Goal: Find specific page/section: Find specific page/section

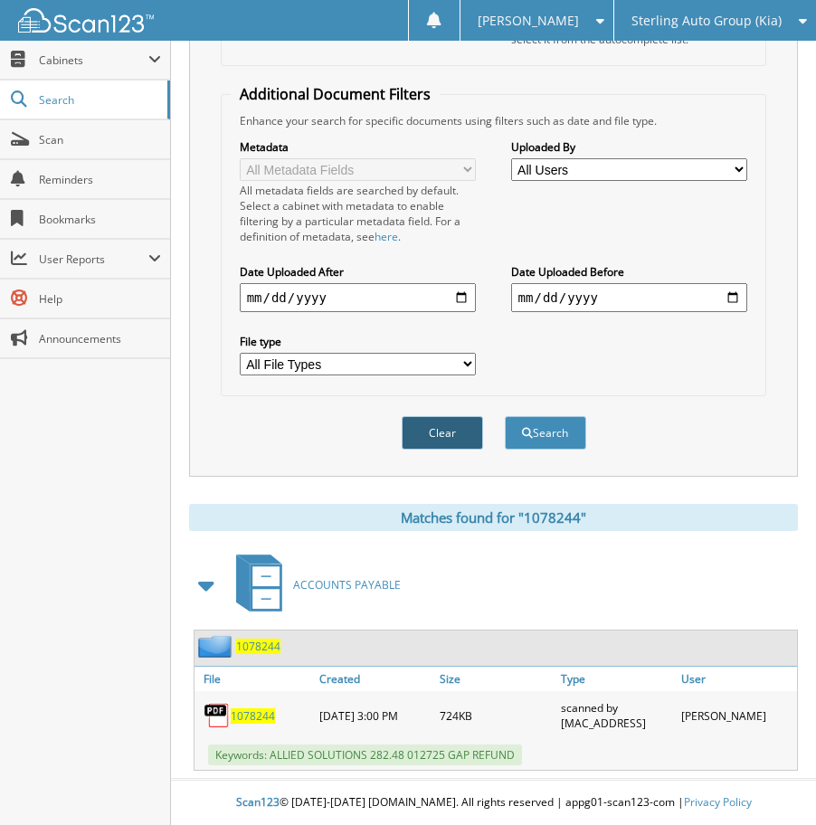
click at [424, 422] on button "Clear" at bounding box center [442, 432] width 81 height 33
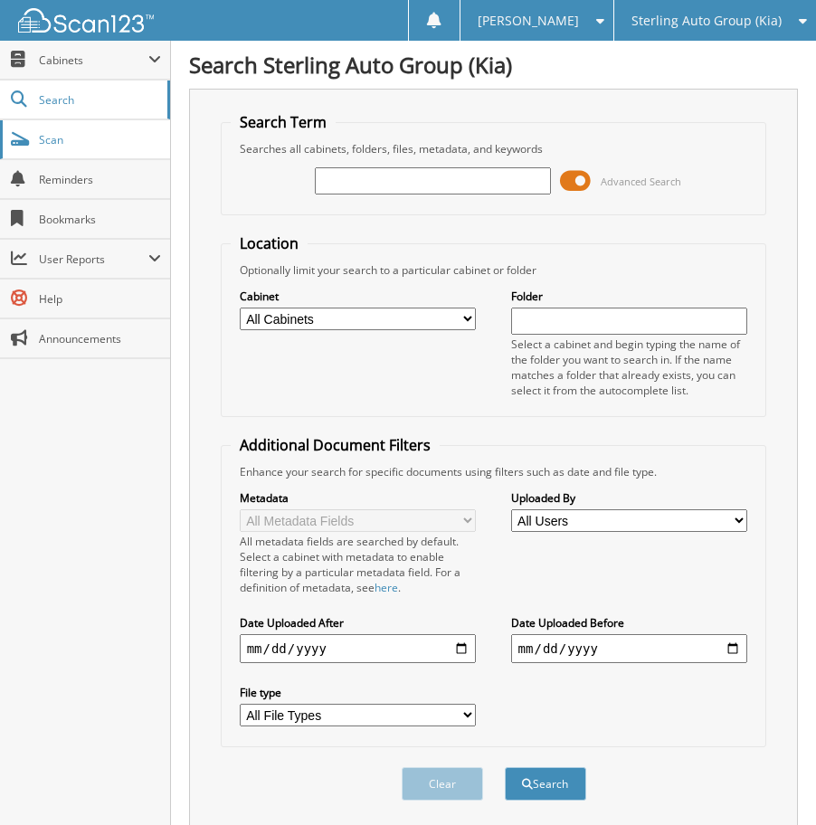
click at [56, 148] on link "Scan" at bounding box center [85, 139] width 170 height 39
type input "[PERSON_NAME]"
click at [505, 767] on button "Search" at bounding box center [545, 783] width 81 height 33
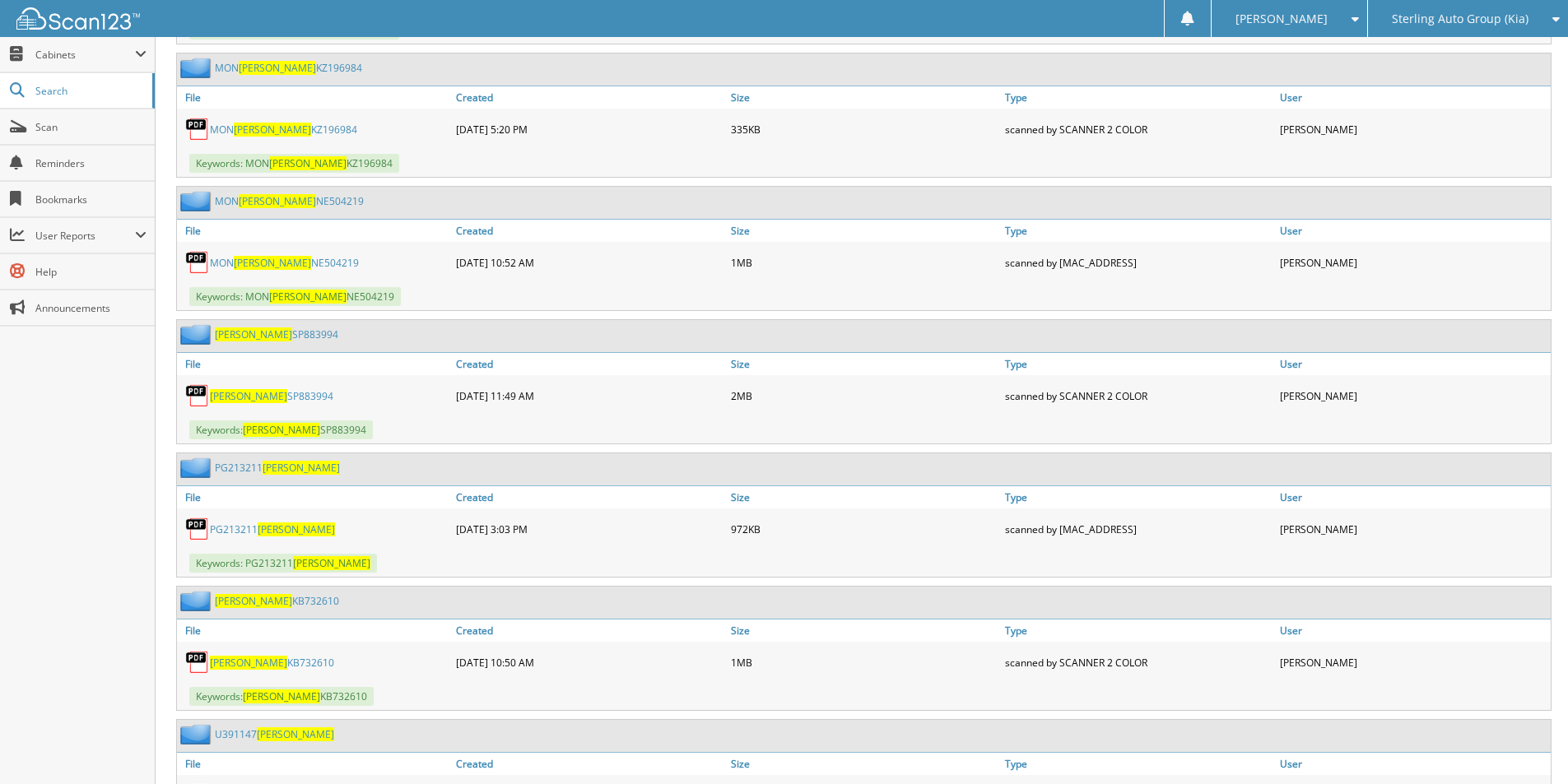
scroll to position [2881, 0]
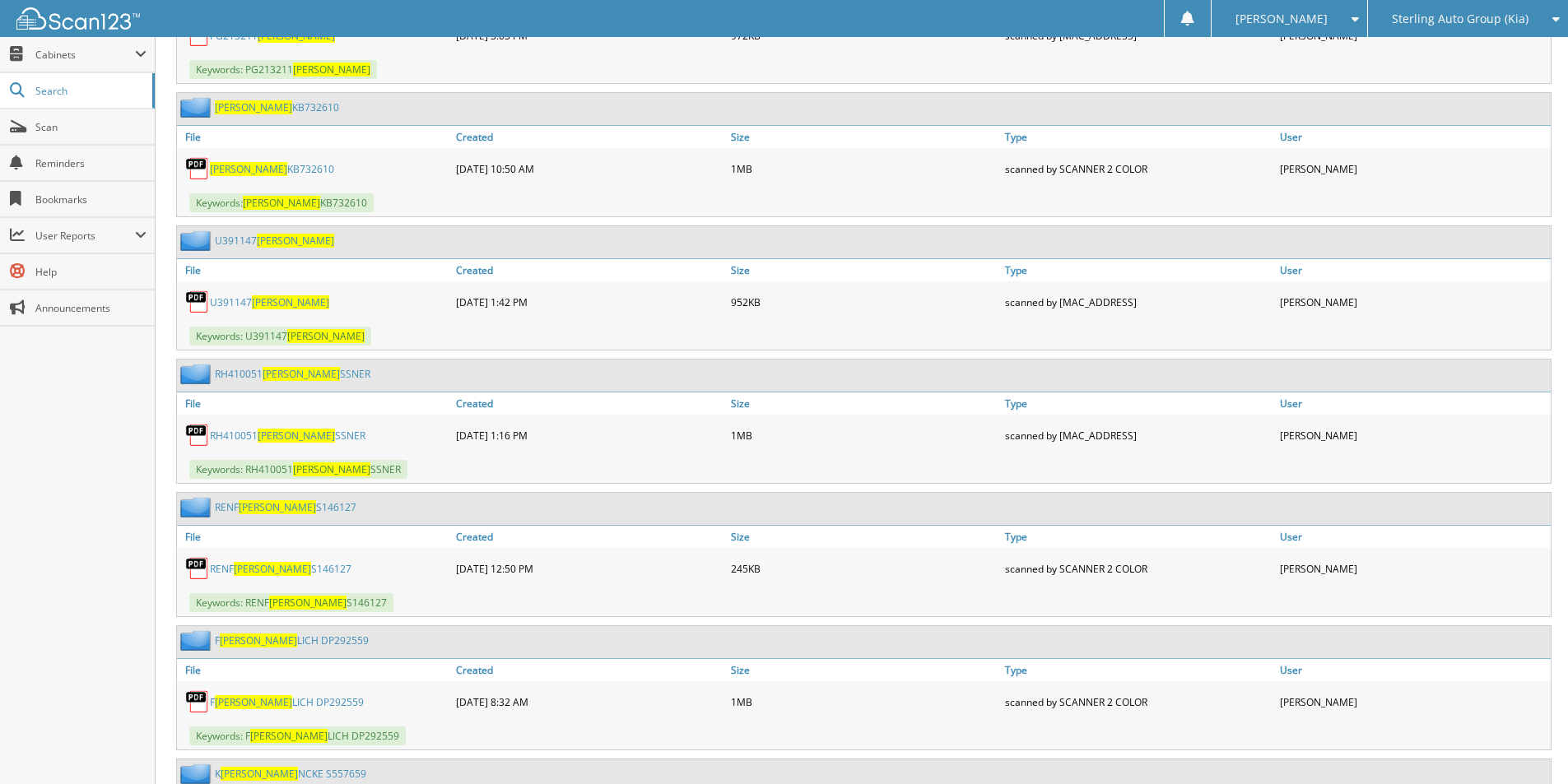
click at [246, 303] on link "U391147 [PERSON_NAME]" at bounding box center [269, 302] width 119 height 14
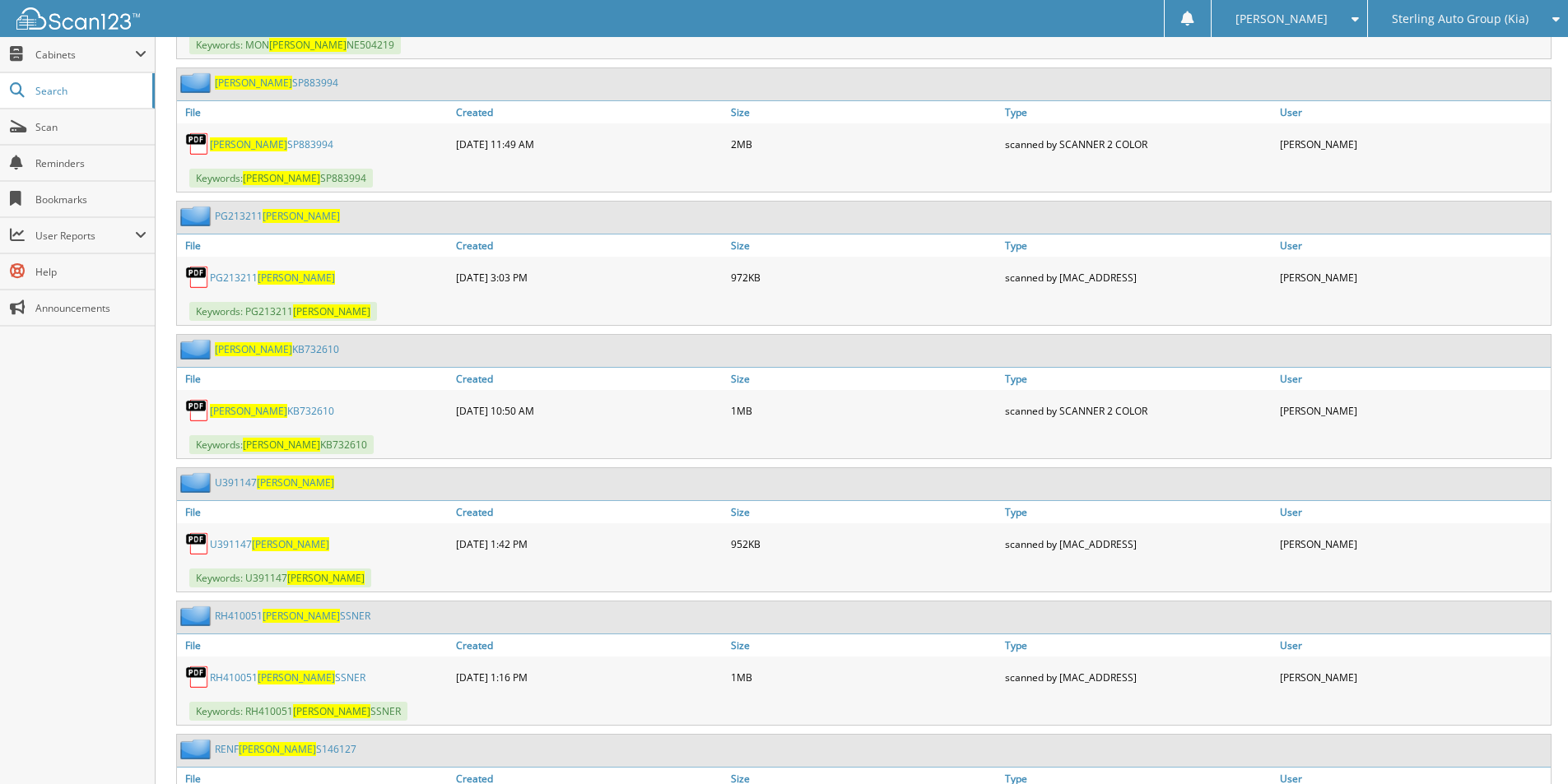
scroll to position [2387, 0]
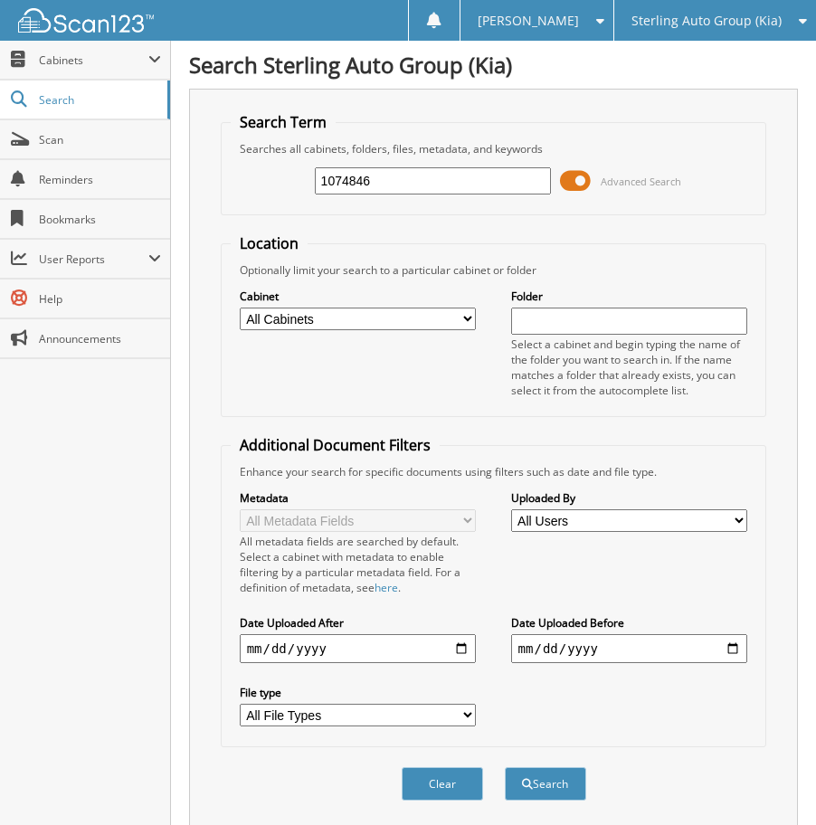
type input "1074846"
click at [505, 767] on button "Search" at bounding box center [545, 783] width 81 height 33
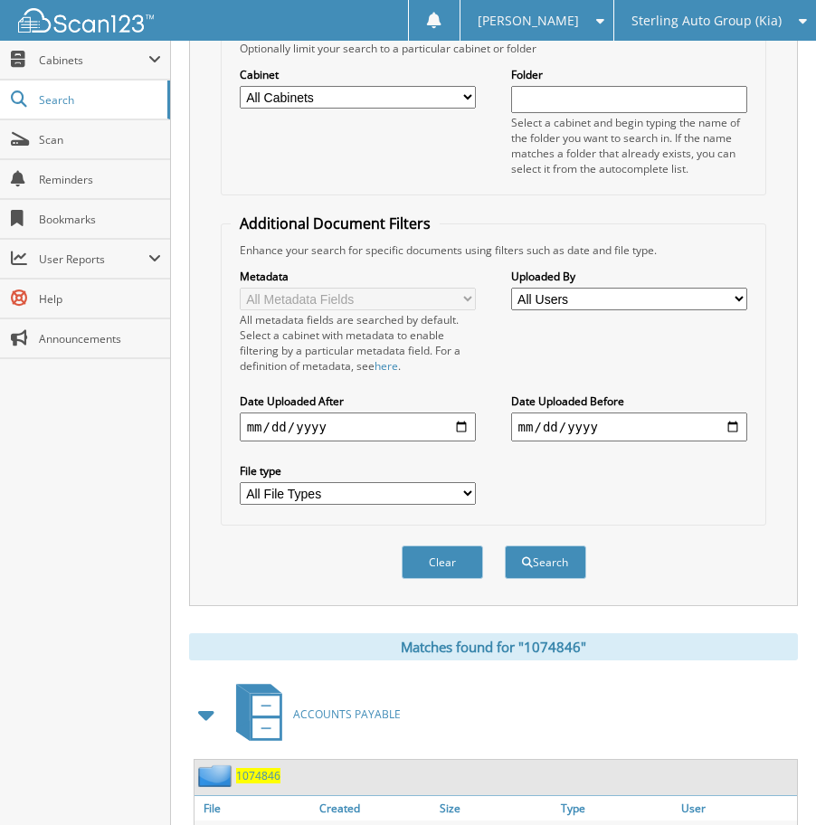
scroll to position [352, 0]
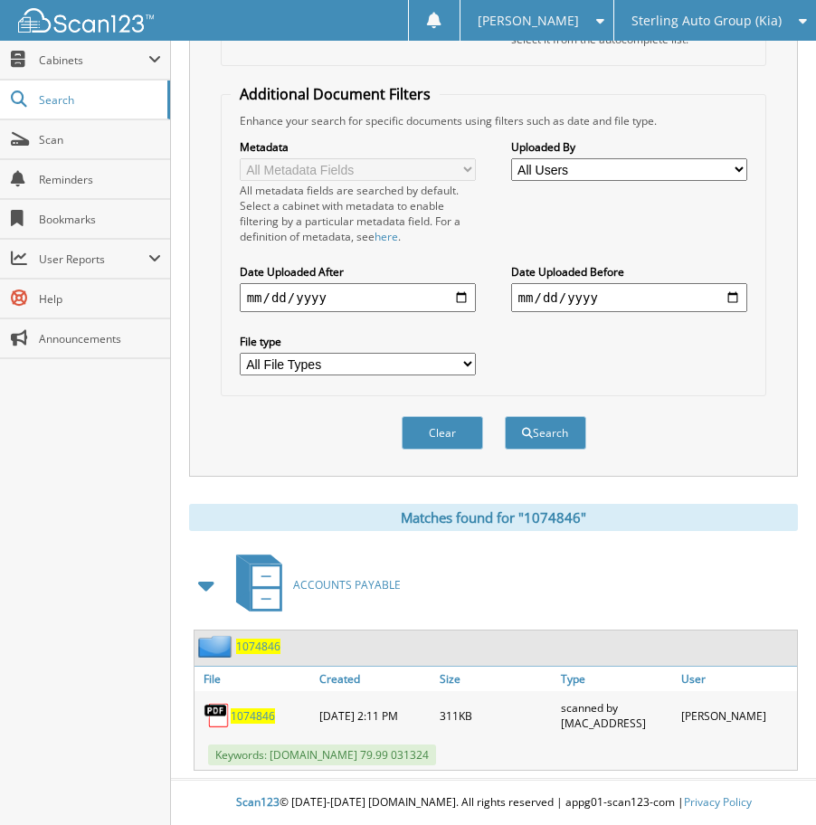
click at [240, 709] on span "1074846" at bounding box center [253, 716] width 44 height 15
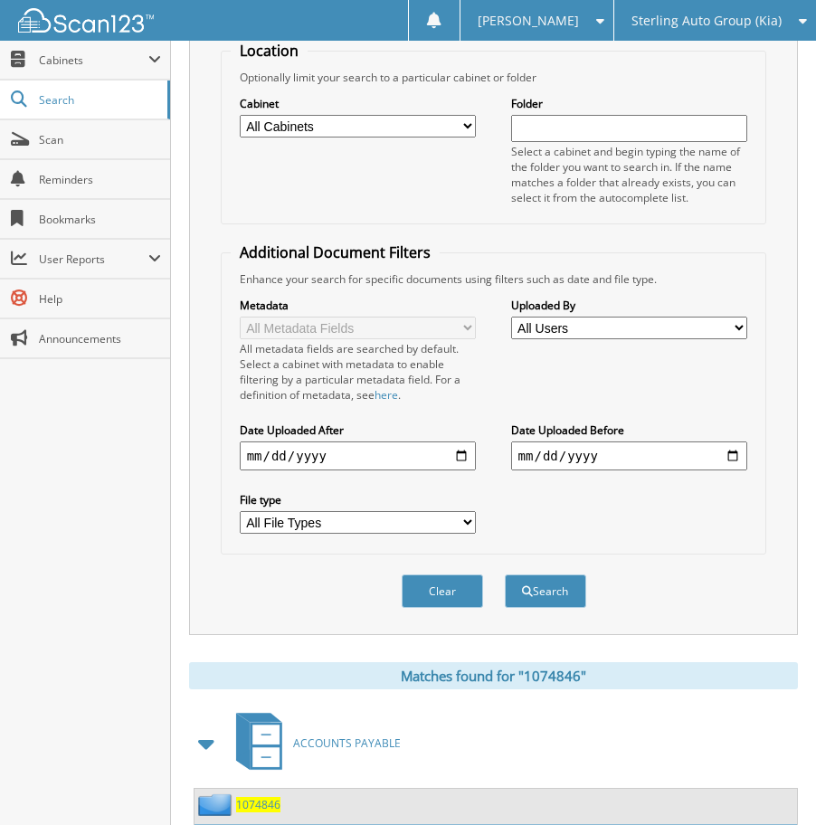
scroll to position [0, 0]
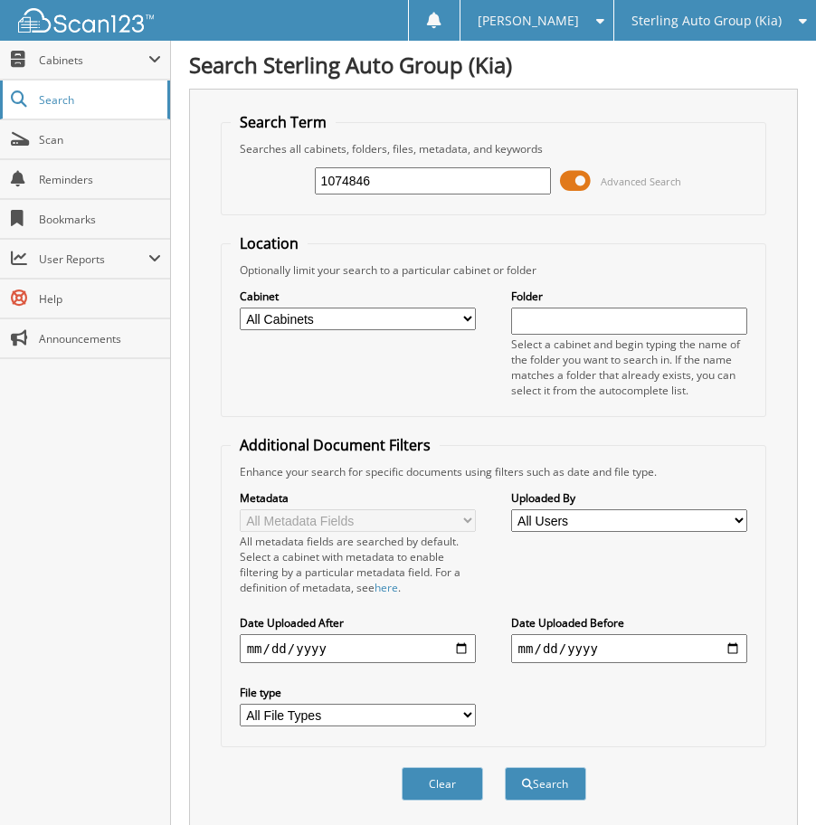
drag, startPoint x: 416, startPoint y: 176, endPoint x: 28, endPoint y: 112, distance: 393.5
click at [46, 119] on body "Maria R. Settings Logout Sterling Auto Group (Kia) Sterling Automart LLC (CDJR)…" at bounding box center [408, 588] width 816 height 1177
type input "1080554"
click at [505, 767] on button "Search" at bounding box center [545, 783] width 81 height 33
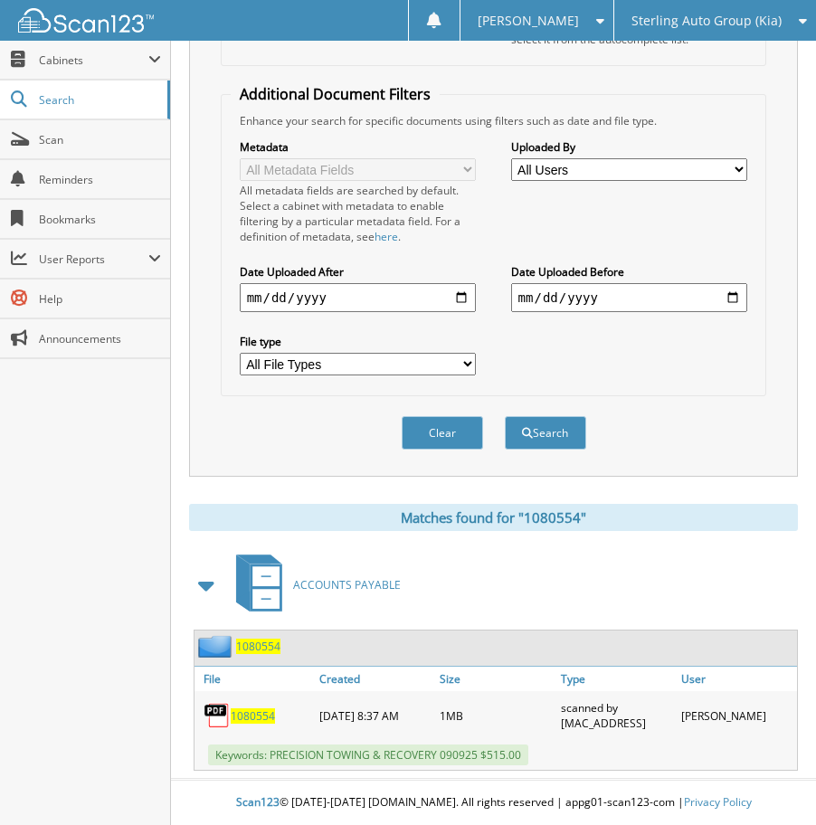
click at [256, 714] on span "1080554" at bounding box center [253, 716] width 44 height 15
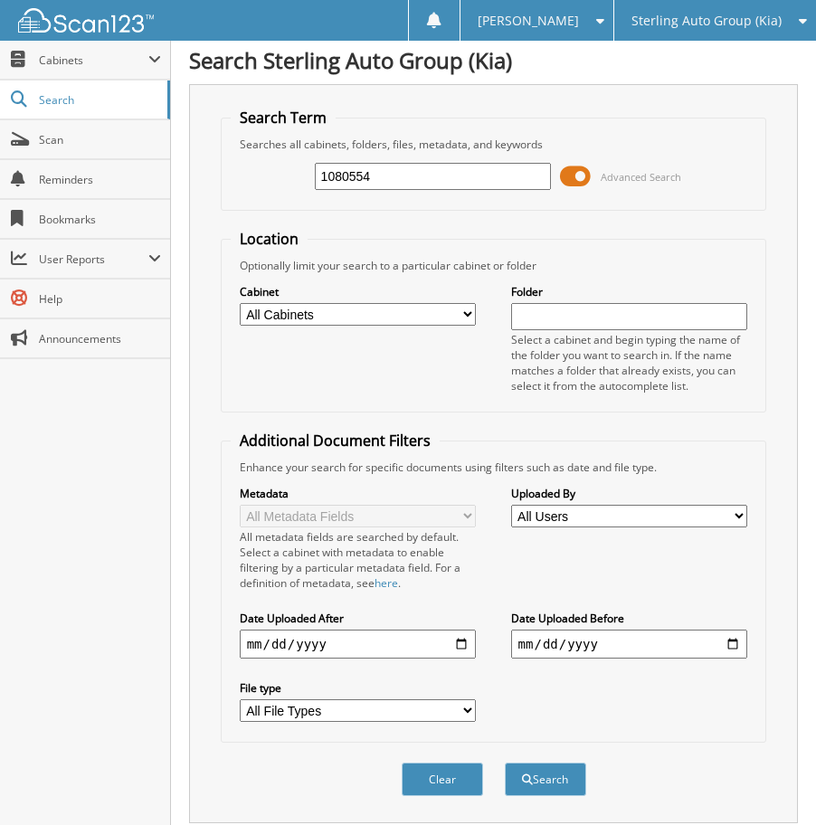
scroll to position [0, 0]
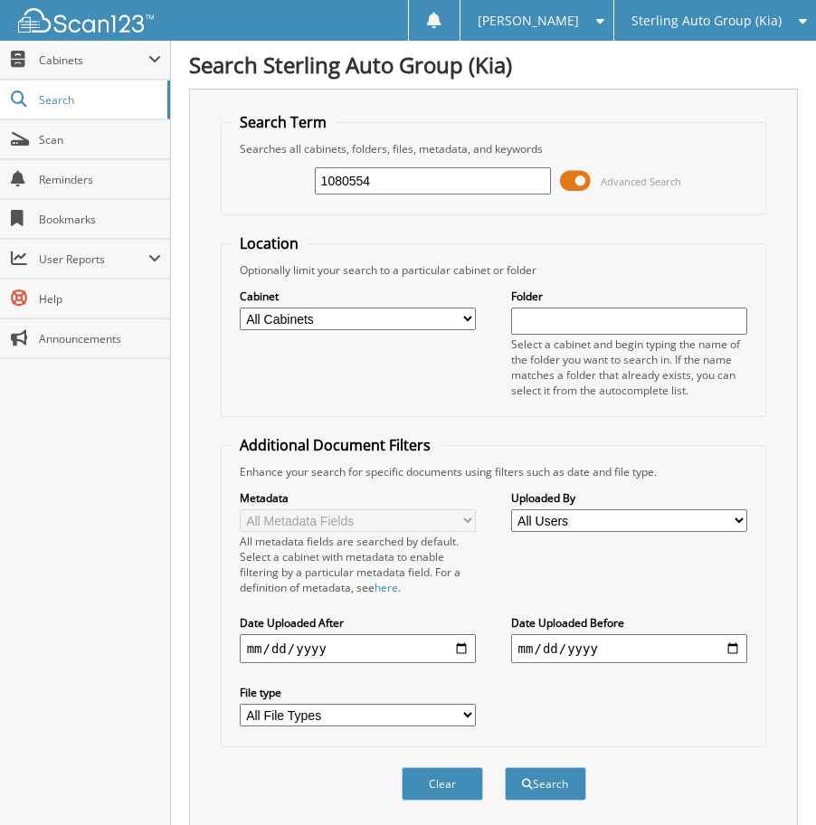
drag, startPoint x: 409, startPoint y: 189, endPoint x: 254, endPoint y: 211, distance: 156.3
click at [254, 211] on fieldset "Search Term Searches all cabinets, folders, files, metadata, and keywords 10805…" at bounding box center [494, 163] width 547 height 103
type input "S177956"
click at [505, 767] on button "Search" at bounding box center [545, 783] width 81 height 33
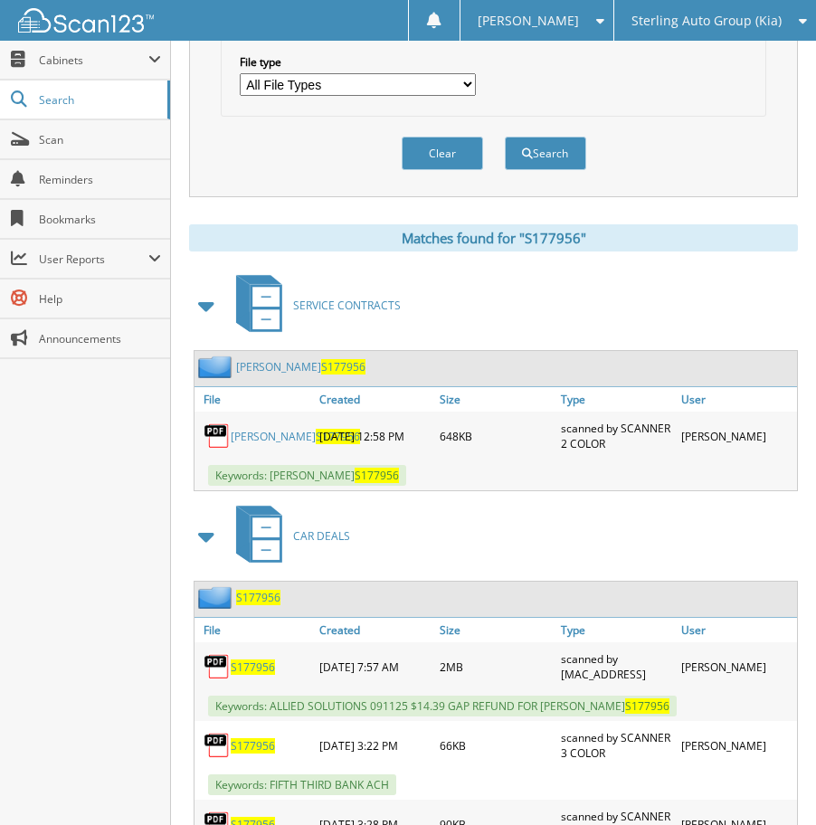
scroll to position [724, 0]
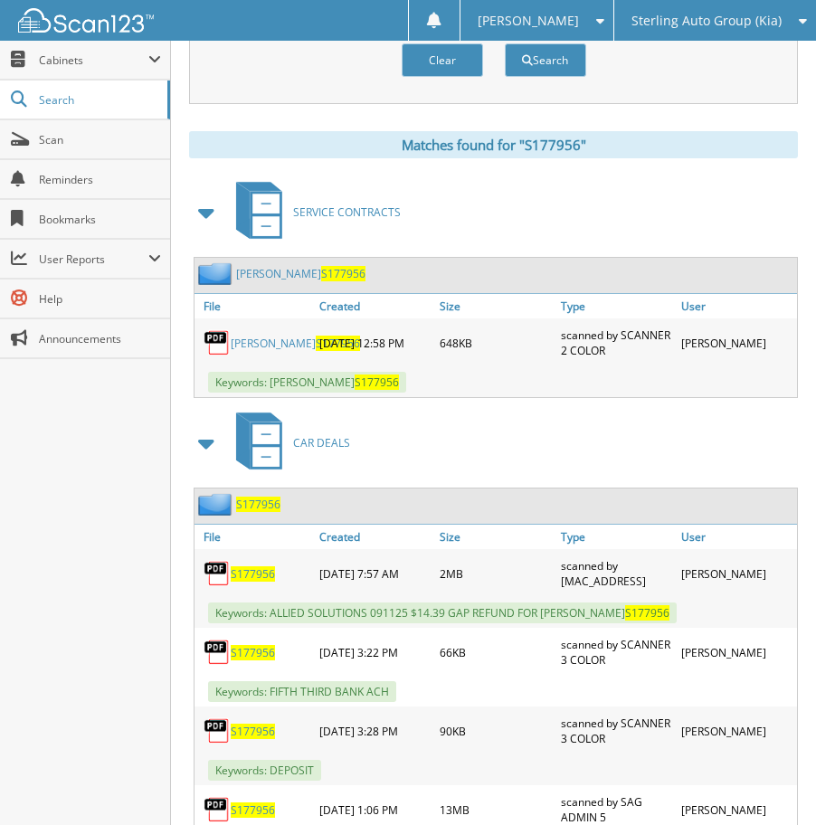
click at [245, 576] on span "S177956" at bounding box center [253, 574] width 44 height 15
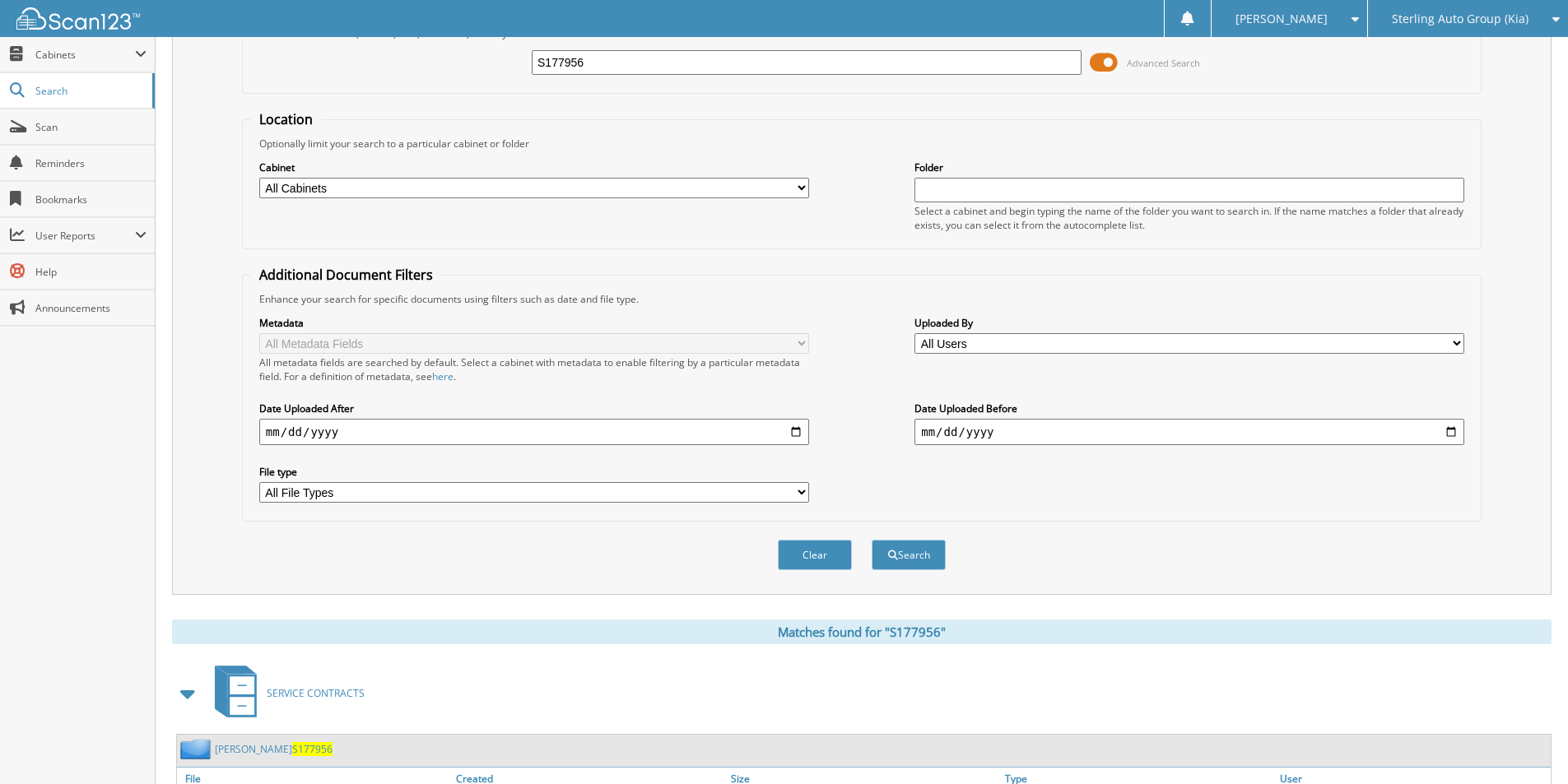
scroll to position [0, 0]
